Goal: Task Accomplishment & Management: Use online tool/utility

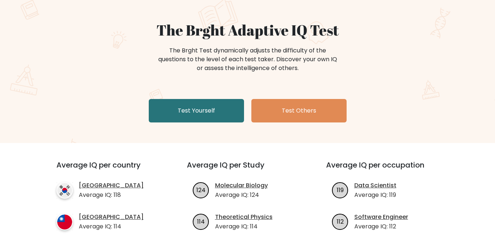
scroll to position [73, 0]
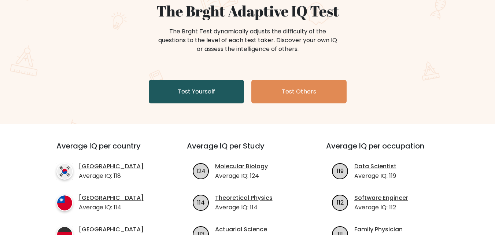
click at [221, 100] on link "Test Yourself" at bounding box center [196, 91] width 95 height 23
click at [160, 96] on link "Test Yourself" at bounding box center [196, 91] width 95 height 23
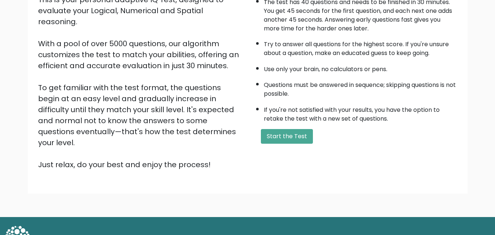
scroll to position [101, 0]
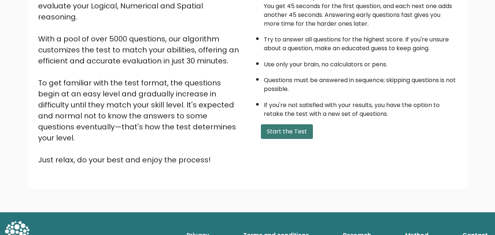
click at [293, 131] on button "Start the Test" at bounding box center [287, 131] width 52 height 15
click at [270, 129] on button "Start the Test" at bounding box center [287, 131] width 52 height 15
click at [265, 134] on button "Start the Test" at bounding box center [287, 131] width 52 height 15
click at [288, 134] on button "Start the Test" at bounding box center [287, 131] width 52 height 15
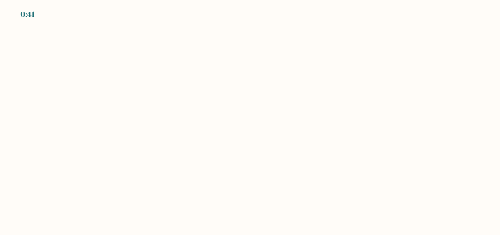
click at [196, 153] on body "0:41" at bounding box center [250, 117] width 500 height 235
drag, startPoint x: 196, startPoint y: 153, endPoint x: 216, endPoint y: 136, distance: 25.4
click at [197, 152] on body "0:41" at bounding box center [250, 117] width 500 height 235
click at [199, 150] on body "0:41" at bounding box center [250, 117] width 500 height 235
click at [188, 109] on body "0:41" at bounding box center [250, 117] width 500 height 235
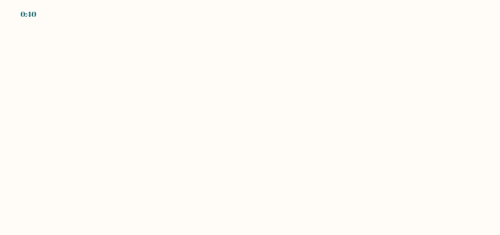
click at [153, 73] on body "0:40" at bounding box center [250, 117] width 500 height 235
click at [152, 70] on body "0:40" at bounding box center [250, 117] width 500 height 235
click at [143, 46] on body "0:40" at bounding box center [250, 117] width 500 height 235
drag, startPoint x: 27, startPoint y: 14, endPoint x: 178, endPoint y: 76, distance: 163.3
click at [175, 76] on body "0:36" at bounding box center [250, 117] width 500 height 235
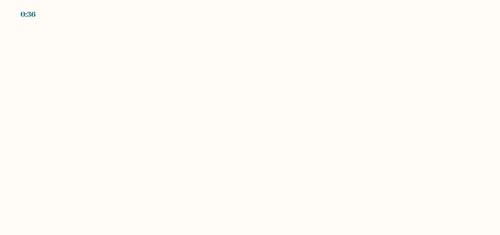
click at [196, 78] on body "0:36" at bounding box center [250, 117] width 500 height 235
